Goal: Find contact information: Find contact information

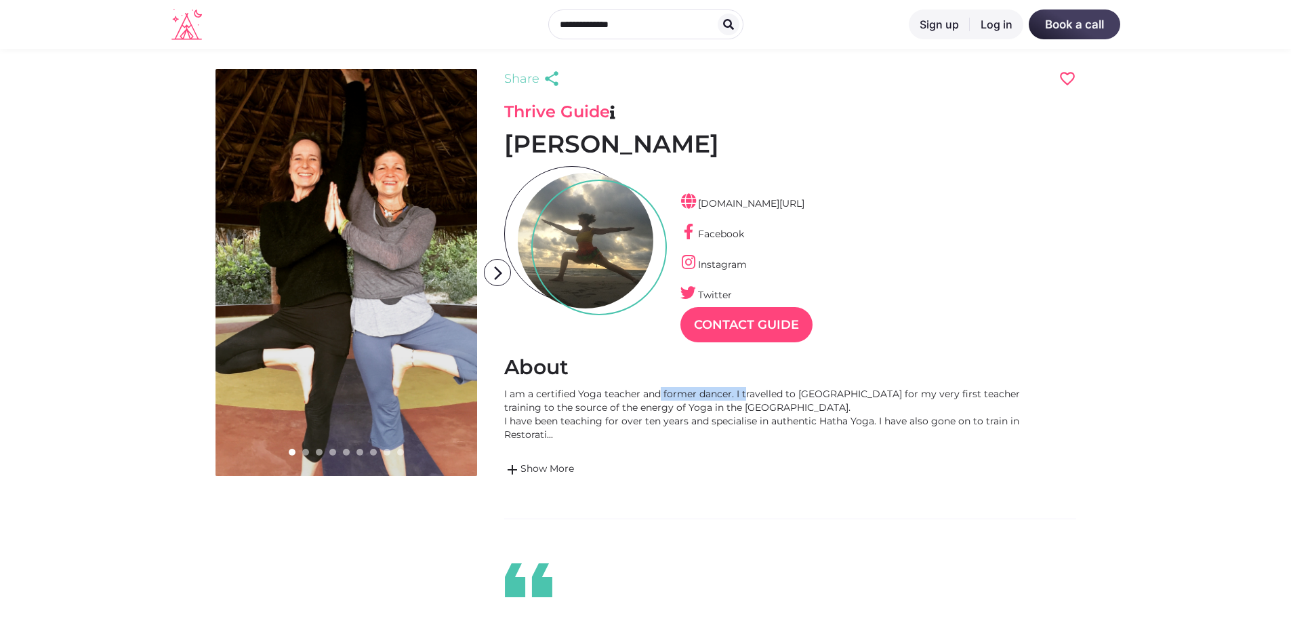
scroll to position [33, 59]
click at [661, 432] on div "I am a certified Yoga teacher and former dancer. I travelled to [GEOGRAPHIC_DAT…" at bounding box center [768, 414] width 529 height 54
click at [527, 435] on div "I am a certified Yoga teacher and former dancer. I travelled to [GEOGRAPHIC_DAT…" at bounding box center [768, 414] width 529 height 54
click at [551, 462] on link "add Show More" at bounding box center [768, 470] width 529 height 16
click at [0, 0] on div "I am a certified Yoga teacher and former dancer. I travelled to [GEOGRAPHIC_DAT…" at bounding box center [0, 0] width 0 height 0
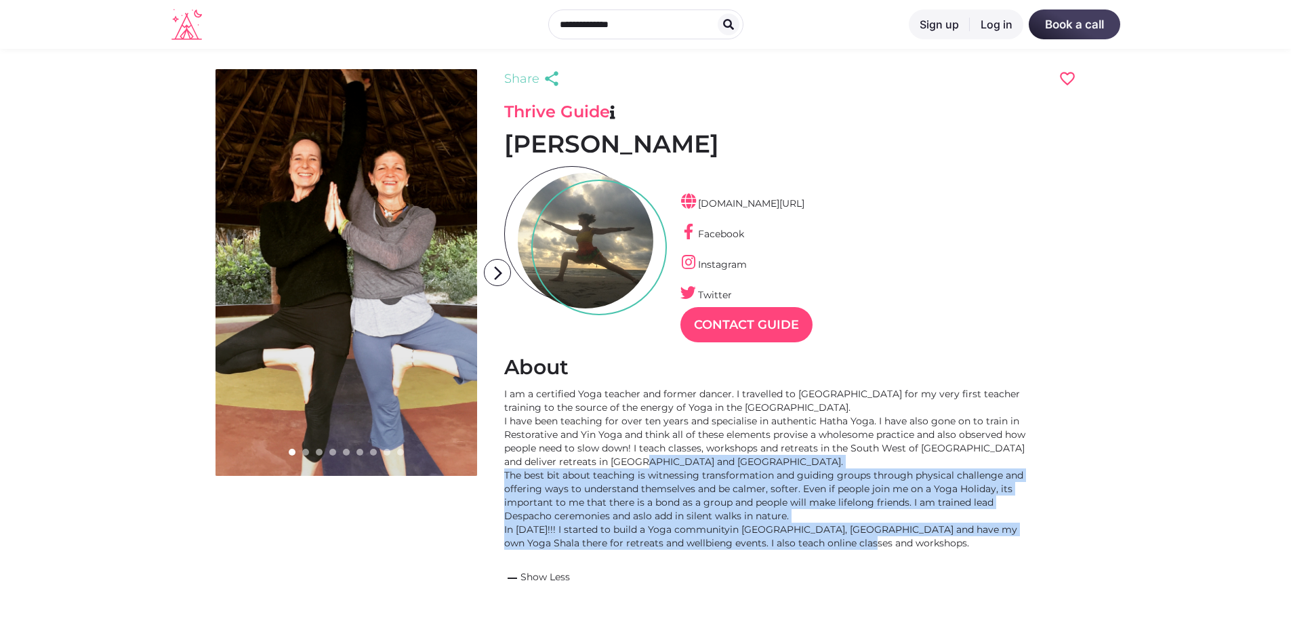
drag, startPoint x: 634, startPoint y: 457, endPoint x: 867, endPoint y: 540, distance: 246.7
click at [867, 540] on div "I am a certified Yoga teacher and former dancer. I travelled to [GEOGRAPHIC_DAT…" at bounding box center [768, 468] width 529 height 163
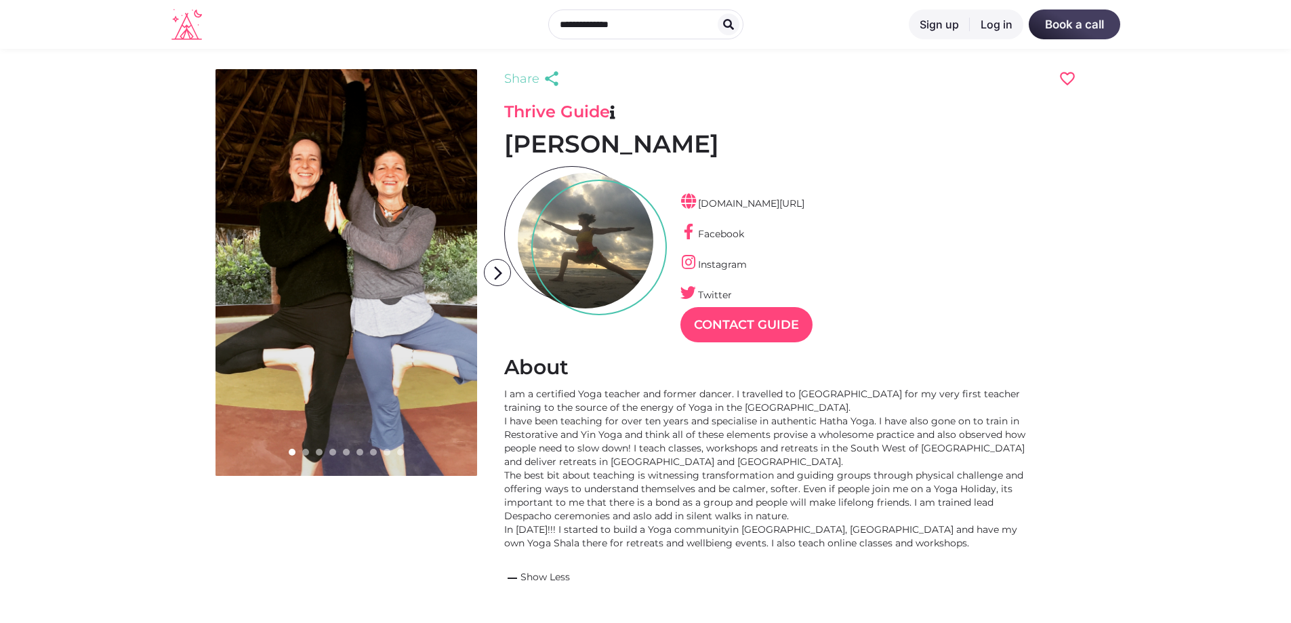
click at [867, 540] on div "I am a certified Yoga teacher and former dancer. I travelled to [GEOGRAPHIC_DAT…" at bounding box center [768, 468] width 529 height 163
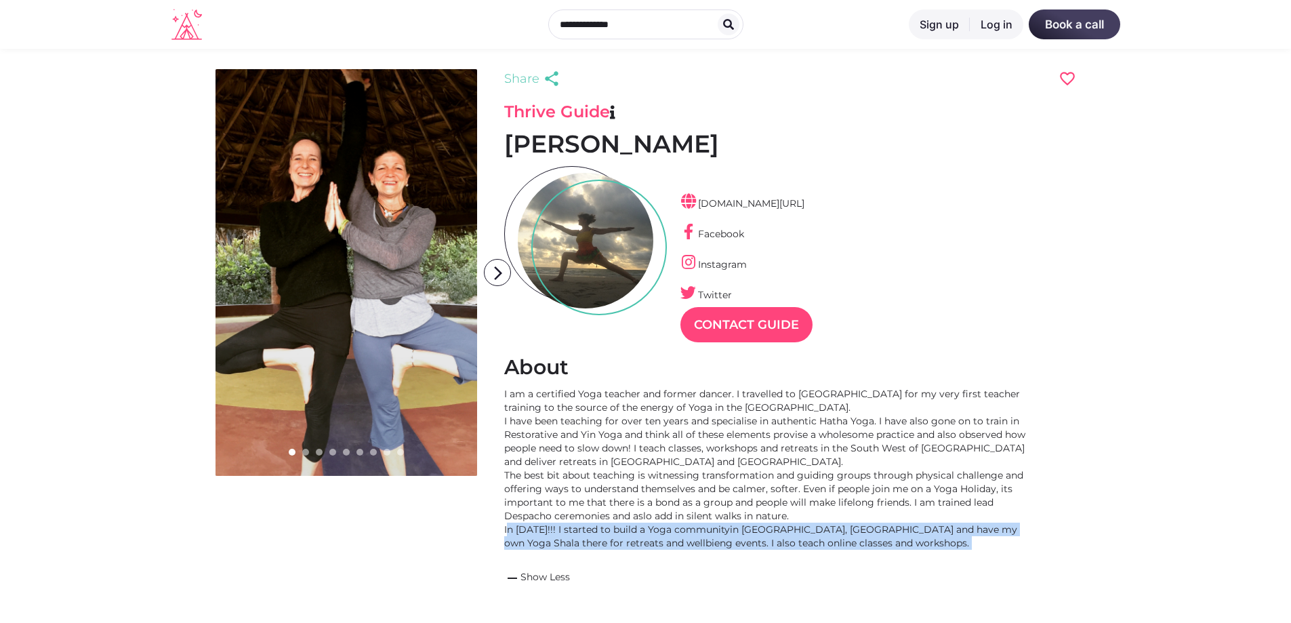
click at [819, 526] on div "I am a certified Yoga teacher and former dancer. I travelled to [GEOGRAPHIC_DAT…" at bounding box center [768, 468] width 529 height 163
click at [700, 258] on link "Instagram" at bounding box center [713, 264] width 66 height 12
